Goal: Transaction & Acquisition: Purchase product/service

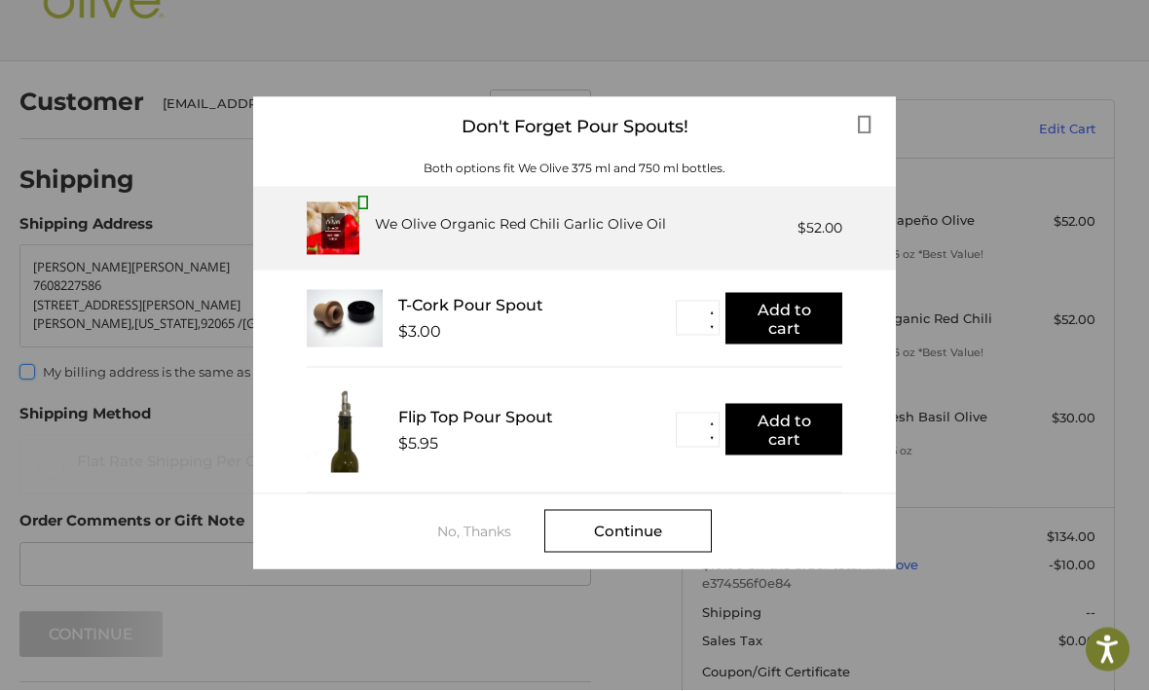
scroll to position [71, 0]
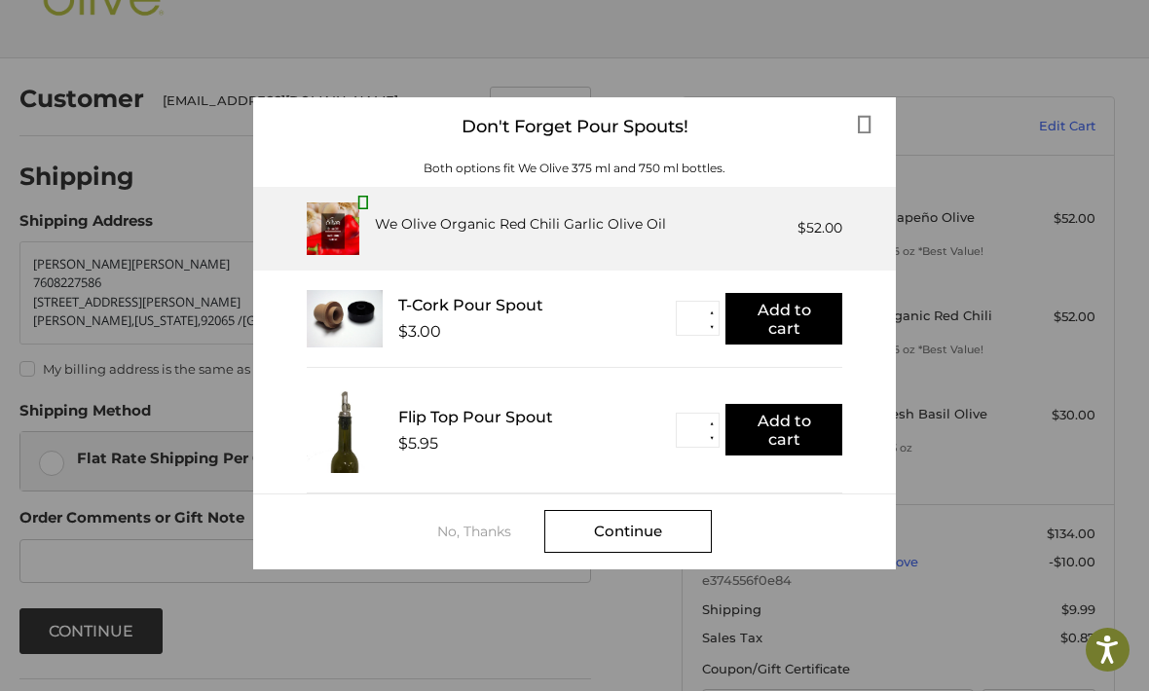
click at [482, 524] on div "No, Thanks" at bounding box center [490, 532] width 107 height 16
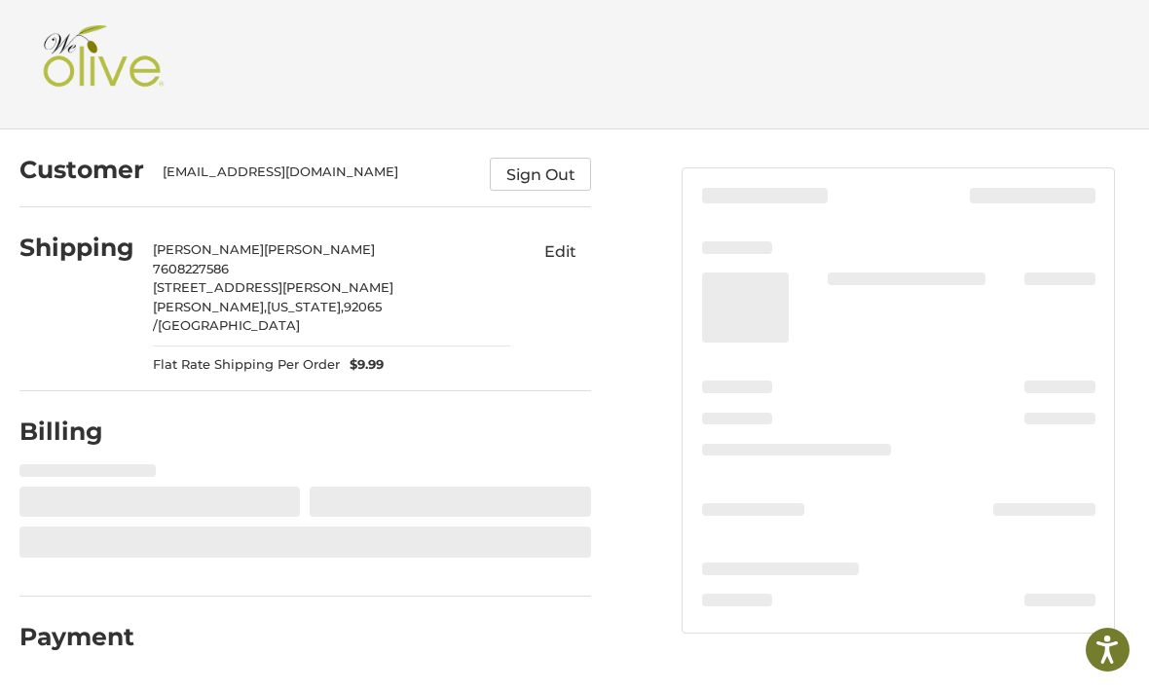
select select "**"
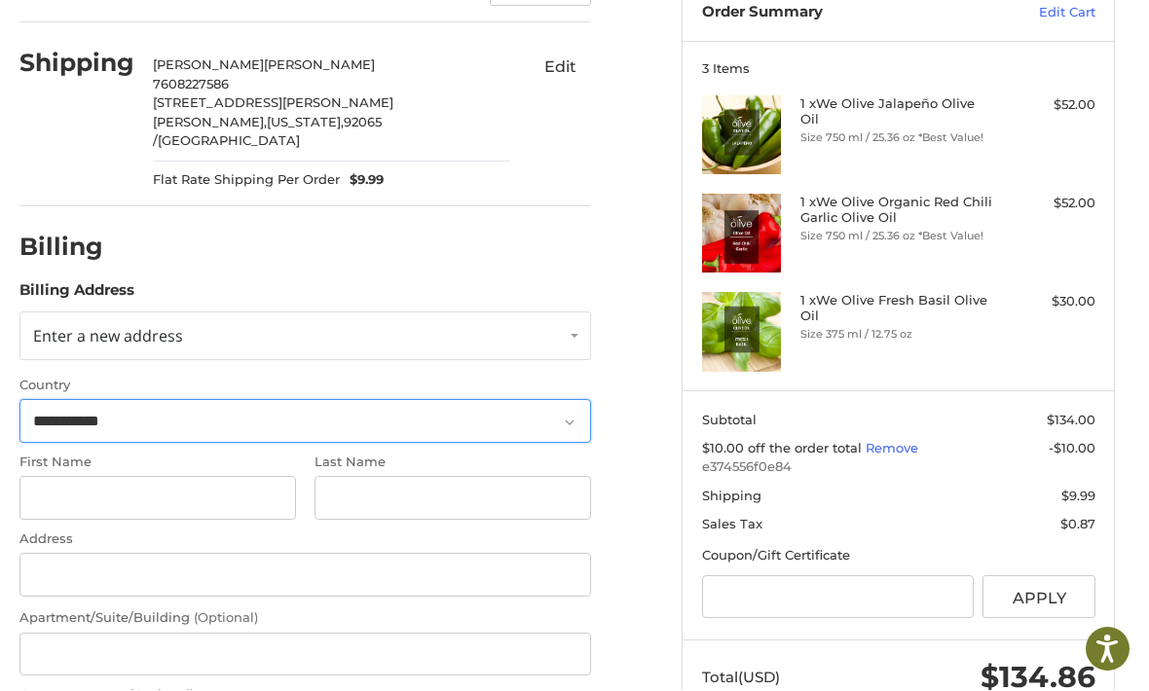
scroll to position [234, 0]
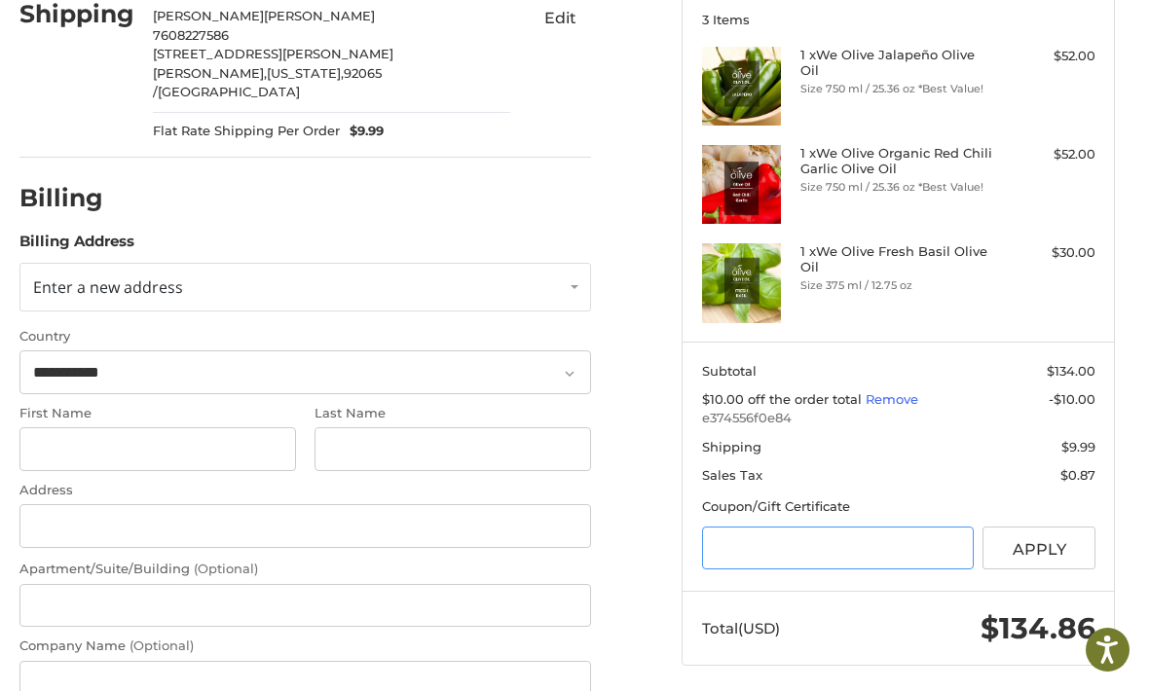
click at [872, 544] on input "Gift Certificate or Coupon Code" at bounding box center [838, 549] width 272 height 44
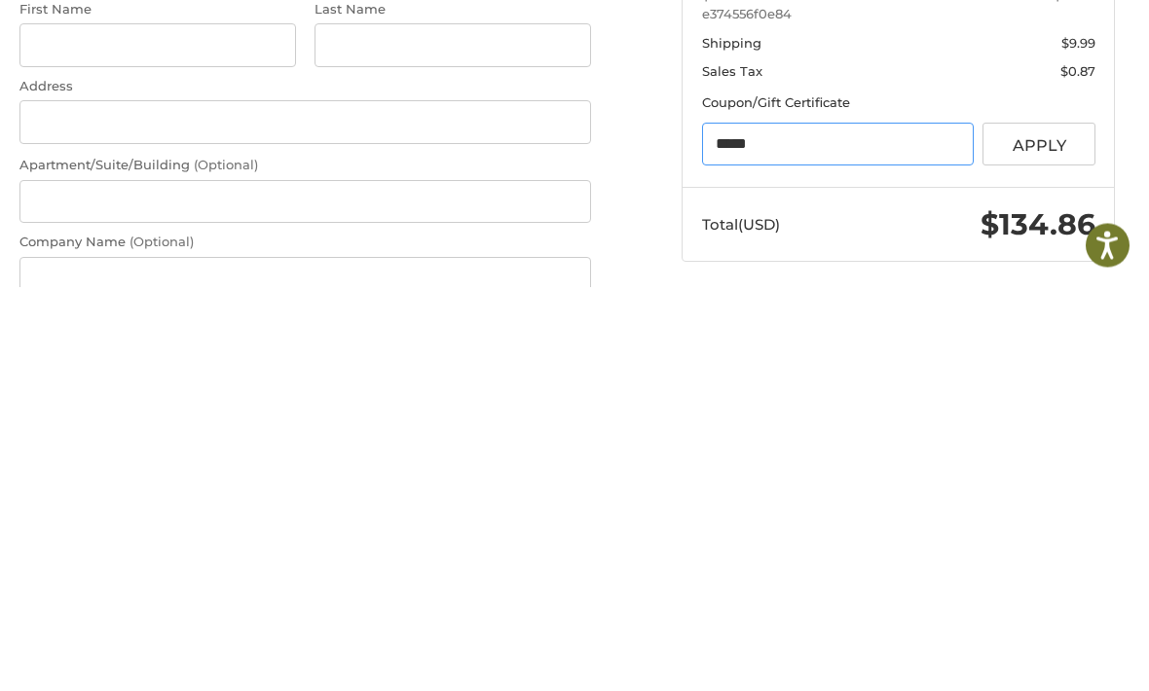
type input "*****"
click at [1063, 528] on button "Apply" at bounding box center [1039, 550] width 113 height 44
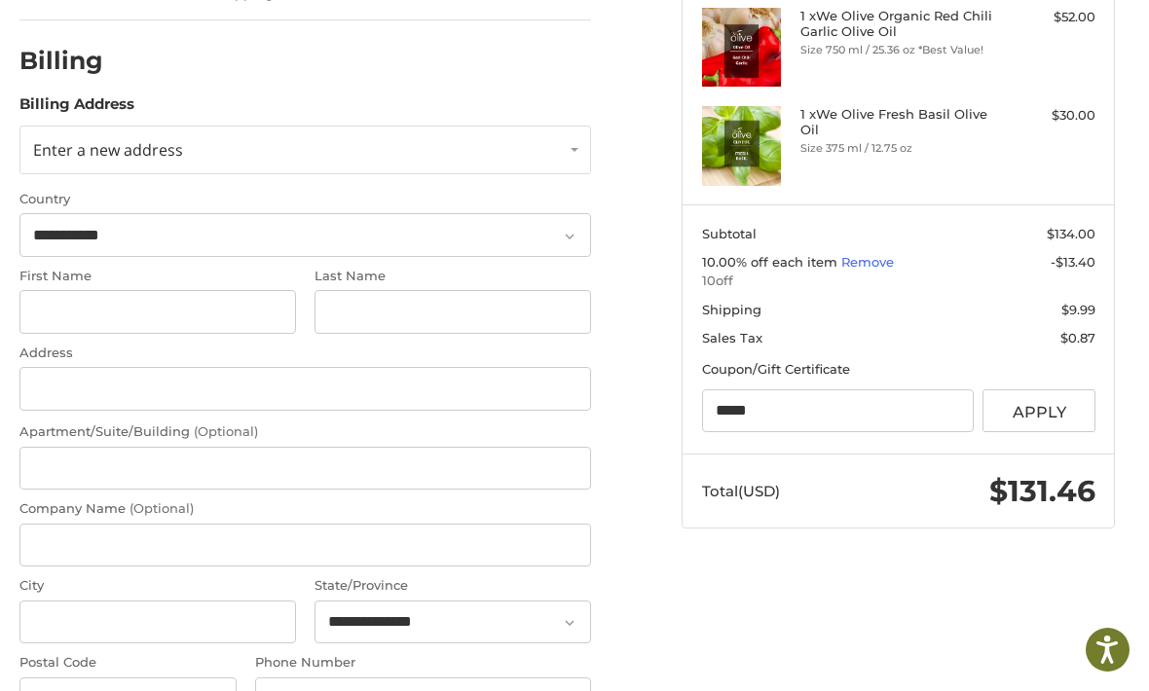
scroll to position [347, 0]
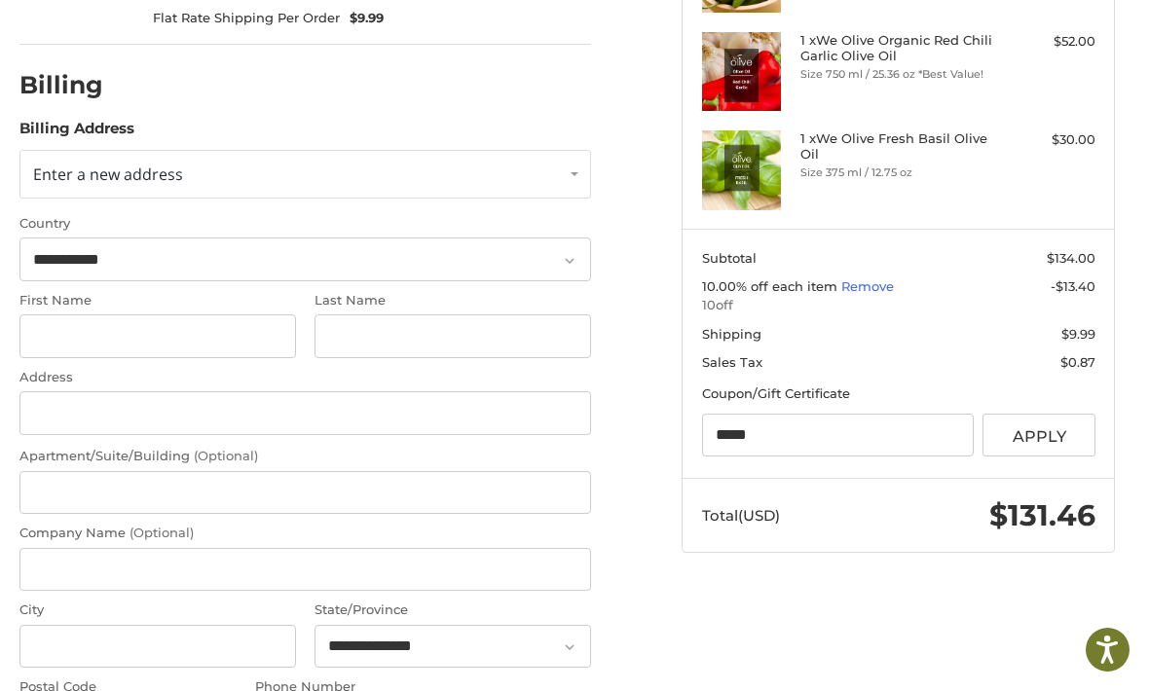
click at [67, 150] on link "Enter a new address" at bounding box center [305, 174] width 573 height 49
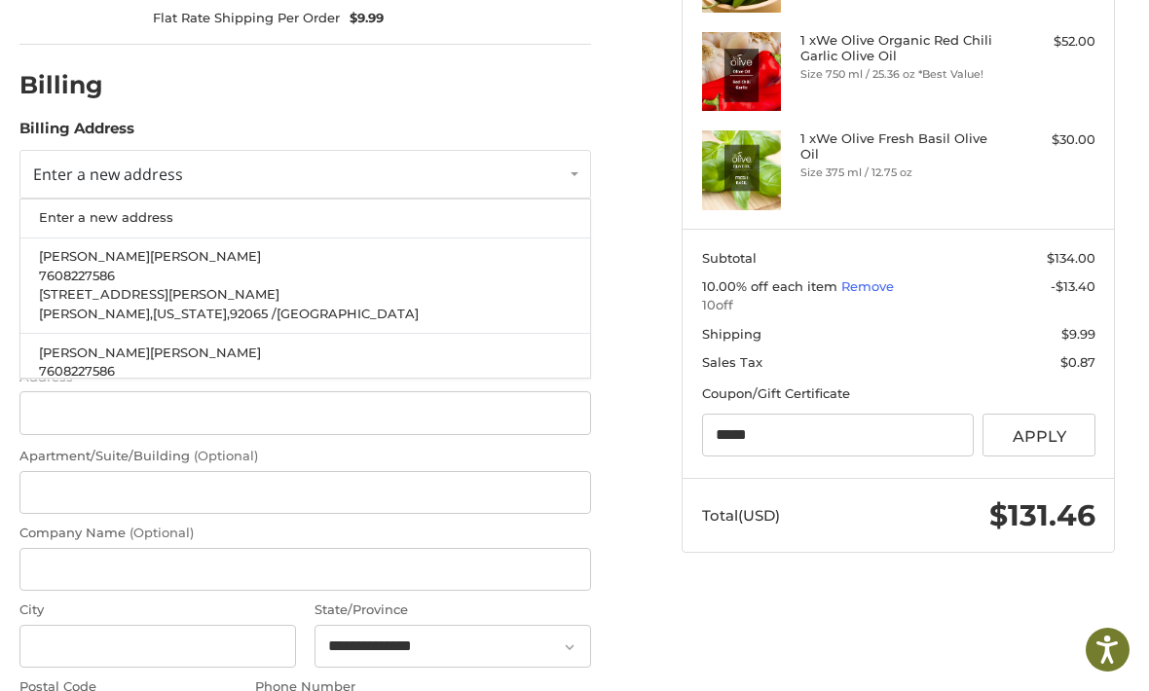
click at [134, 267] on p "7608227586" at bounding box center [305, 276] width 533 height 19
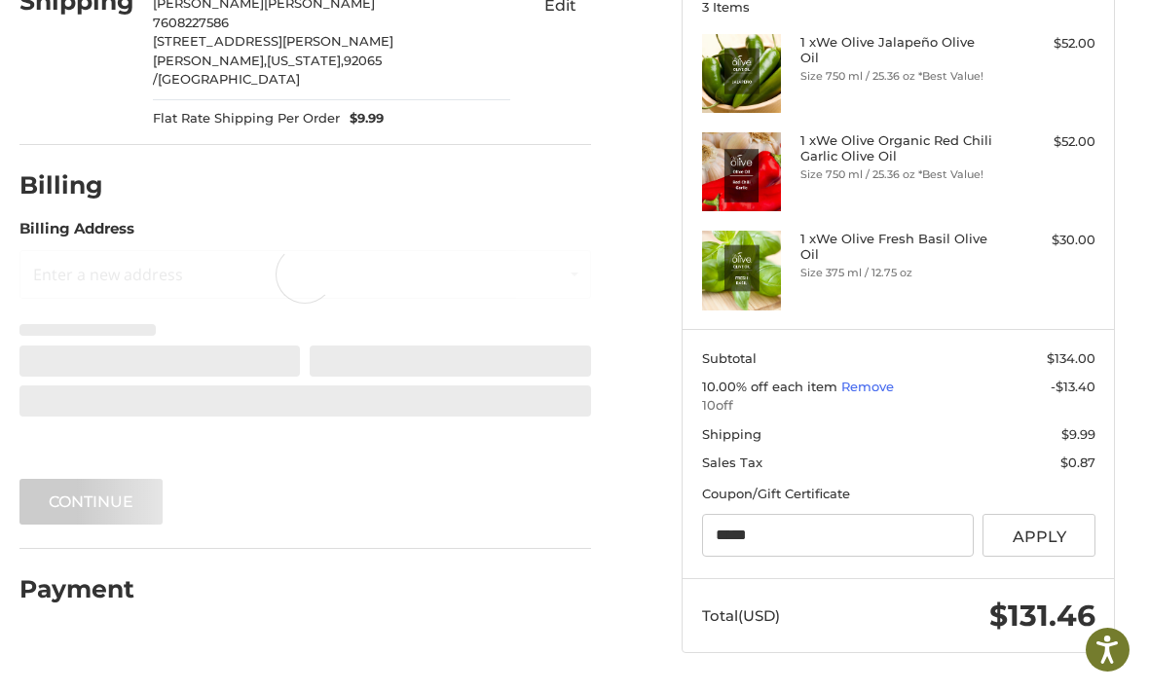
scroll to position [179, 0]
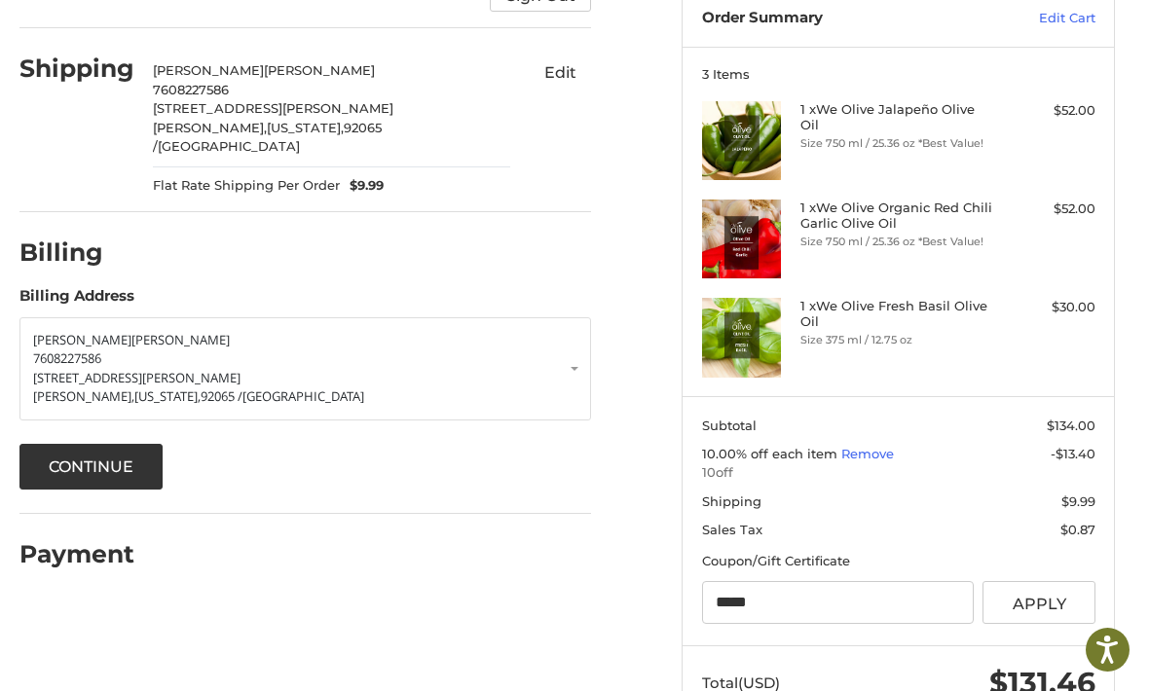
click at [130, 444] on button "Continue" at bounding box center [91, 467] width 144 height 46
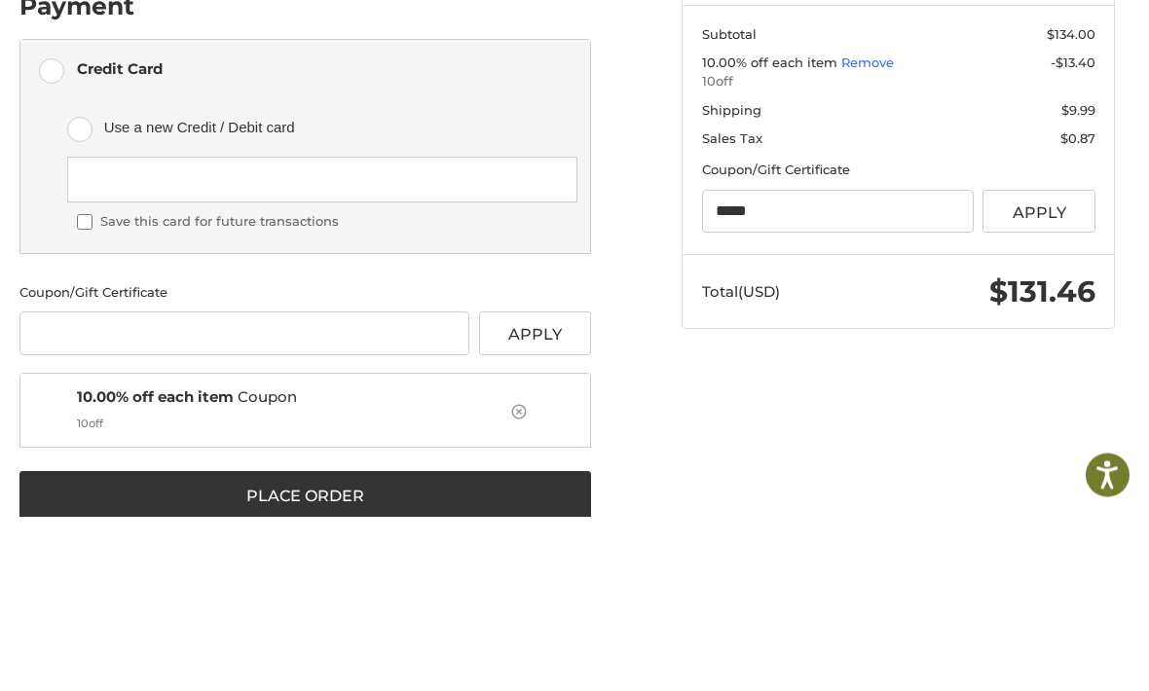
scroll to position [403, 0]
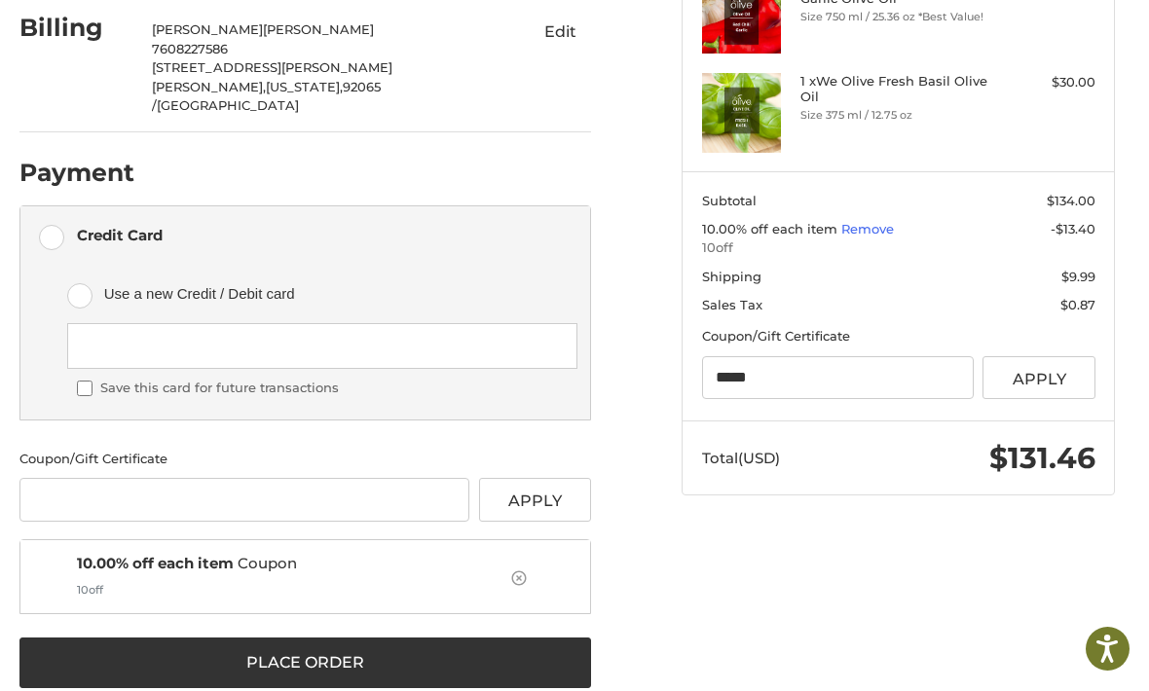
click at [449, 639] on button "Place Order" at bounding box center [305, 664] width 573 height 51
